Goal: Browse casually: Explore the website without a specific task or goal

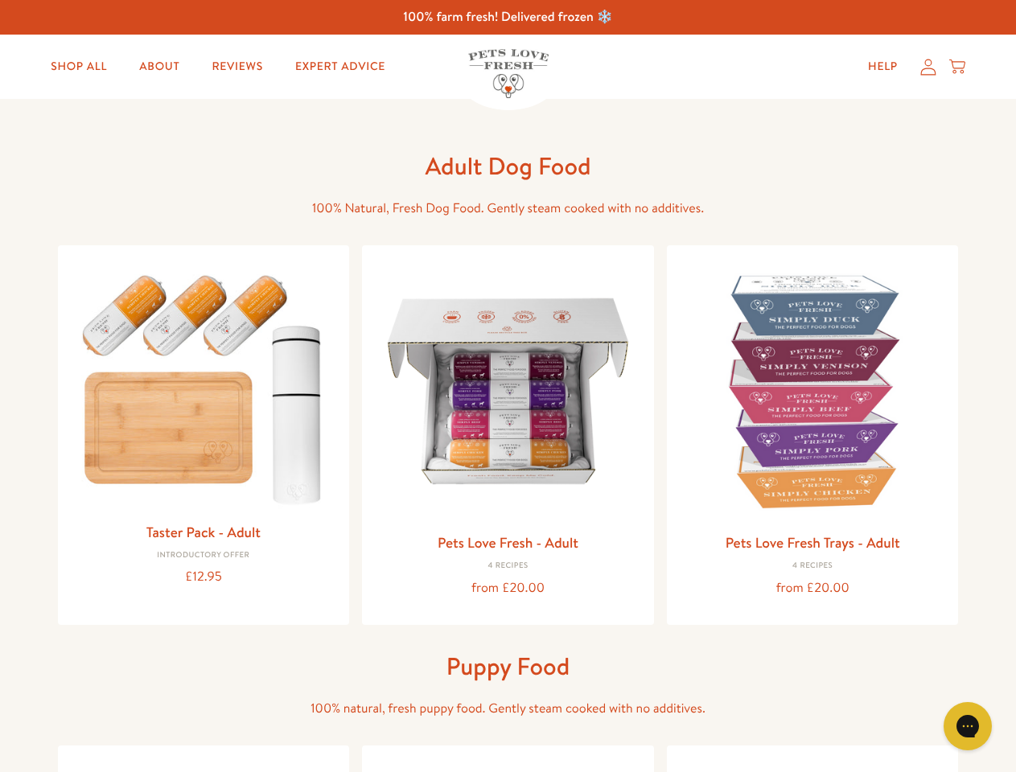
click at [968, 726] on icon "Gorgias live chat" at bounding box center [967, 725] width 15 height 15
